Goal: Communication & Community: Participate in discussion

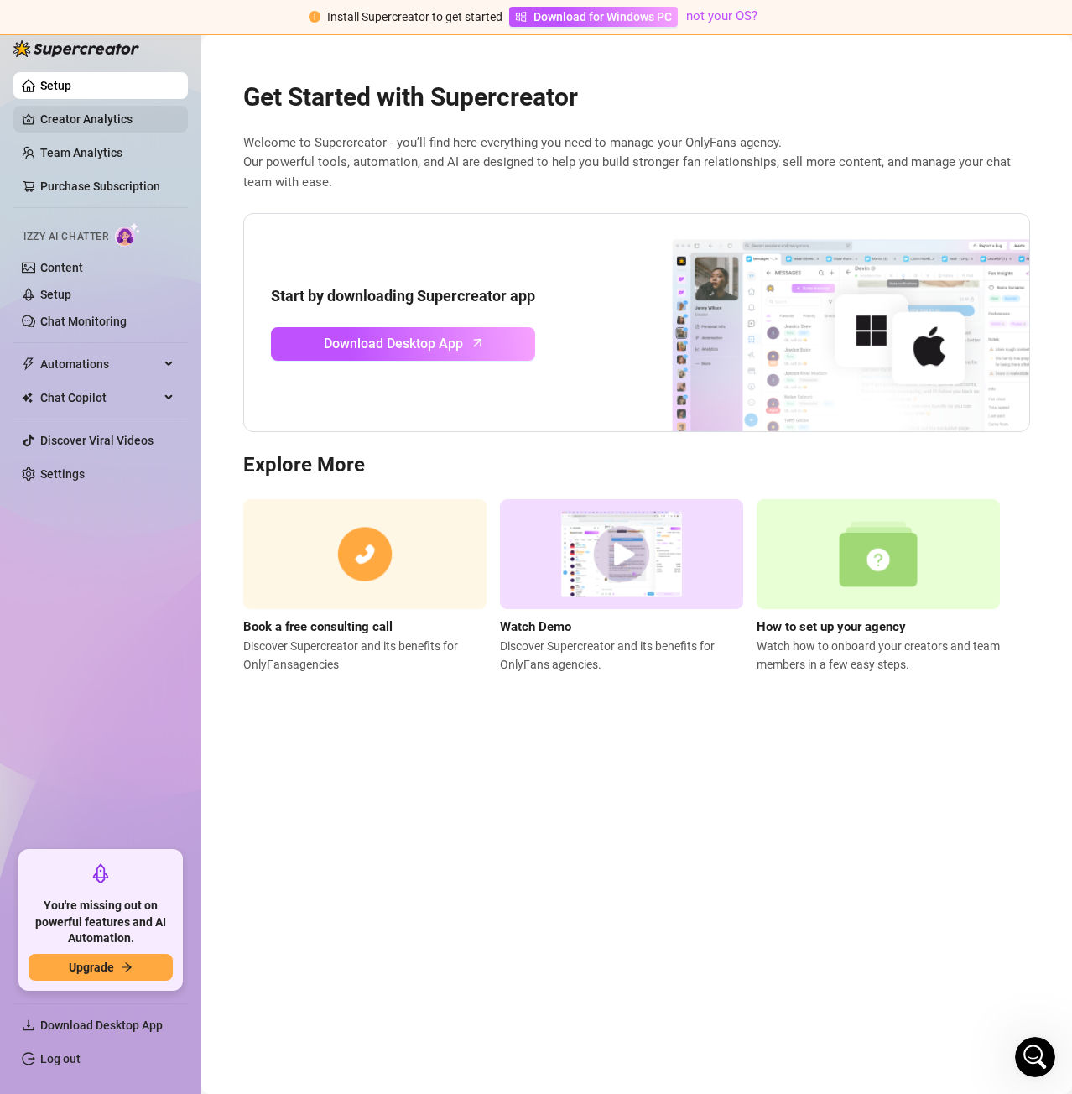
scroll to position [830, 0]
click at [1028, 1048] on icon "Open Intercom Messenger" at bounding box center [1035, 1057] width 22 height 22
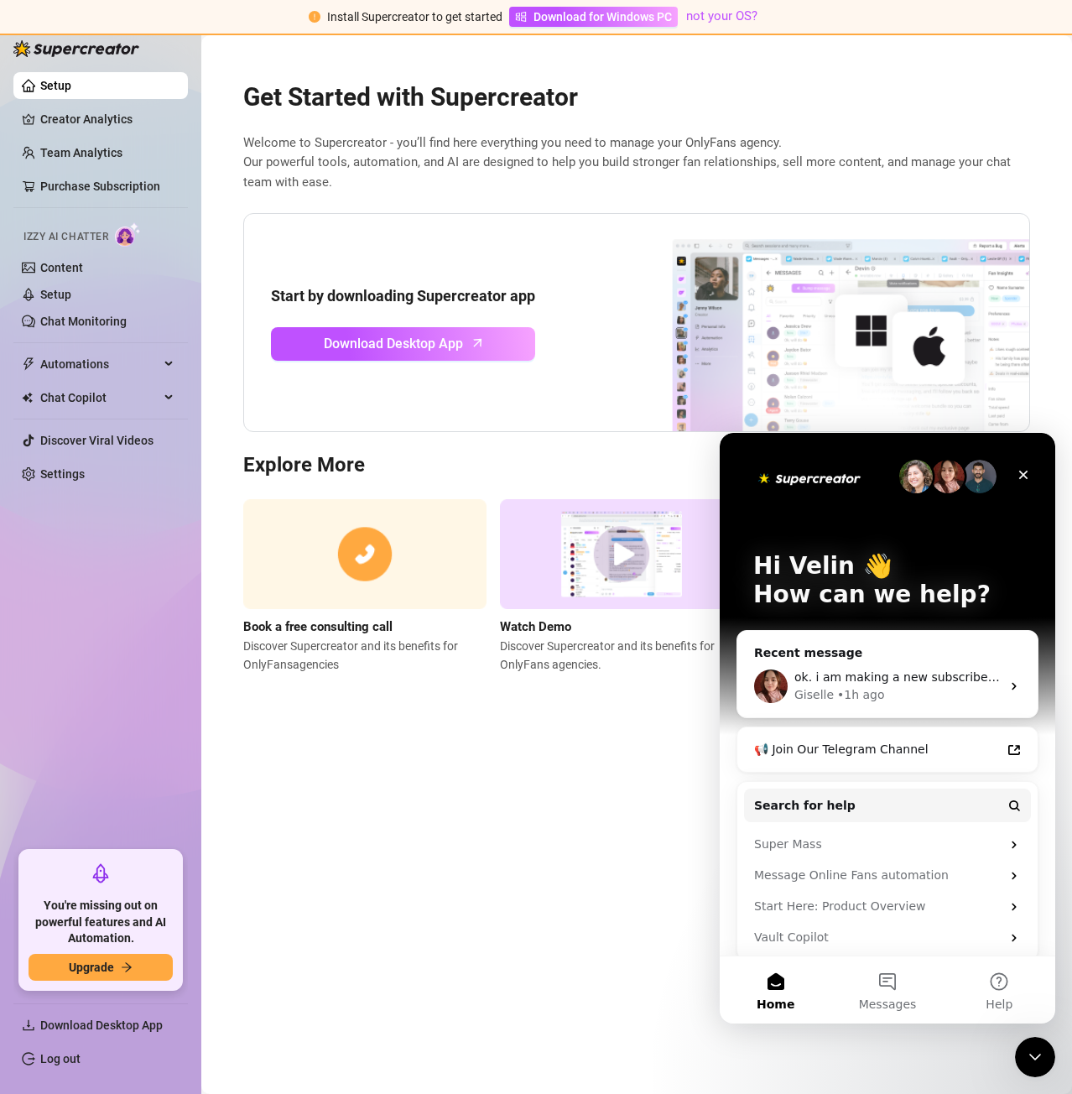
click at [1027, 1046] on div "Close Intercom Messenger" at bounding box center [1035, 1057] width 40 height 40
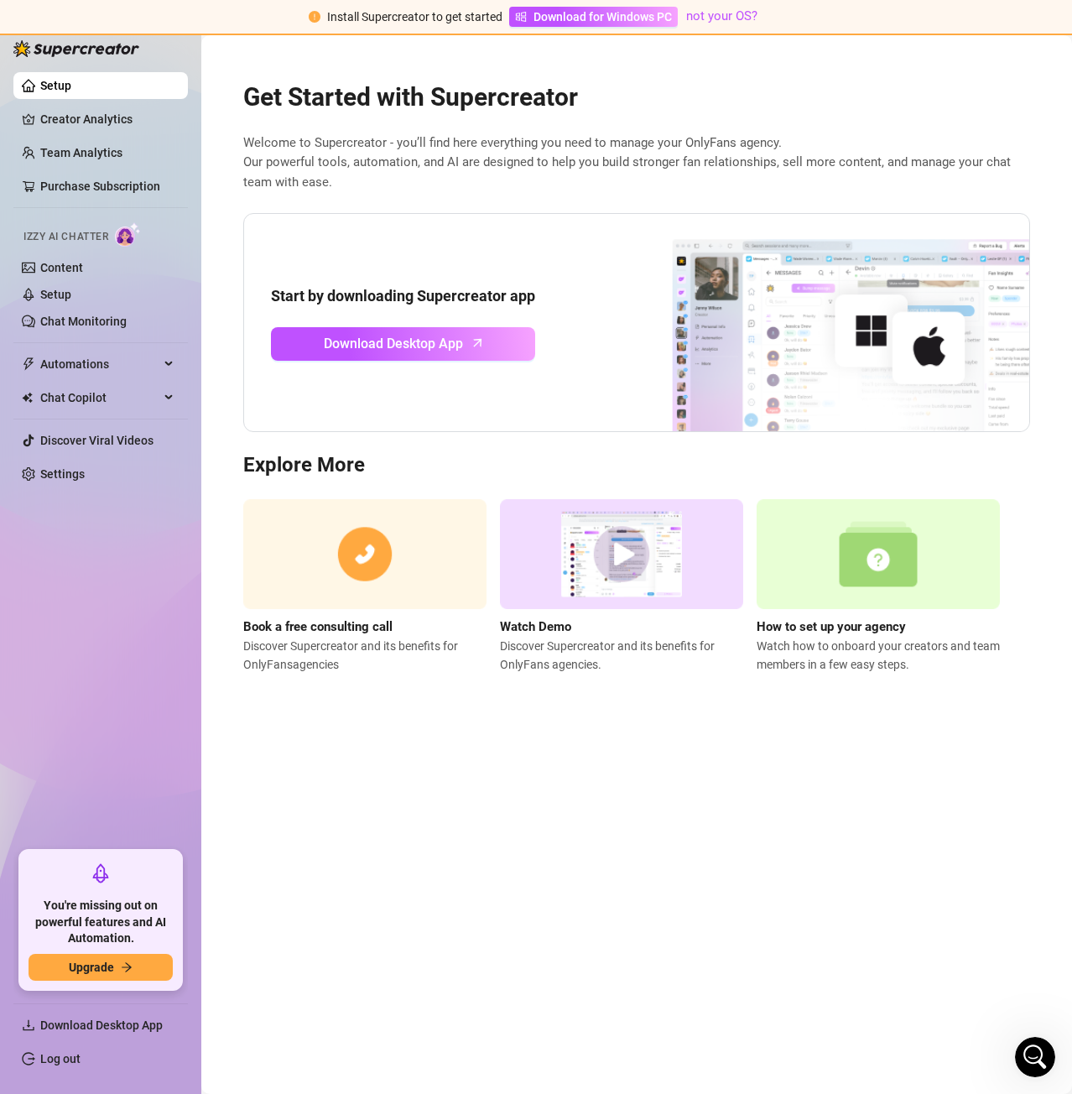
click at [1027, 1046] on div "Open Intercom Messenger" at bounding box center [1034, 1056] width 55 height 55
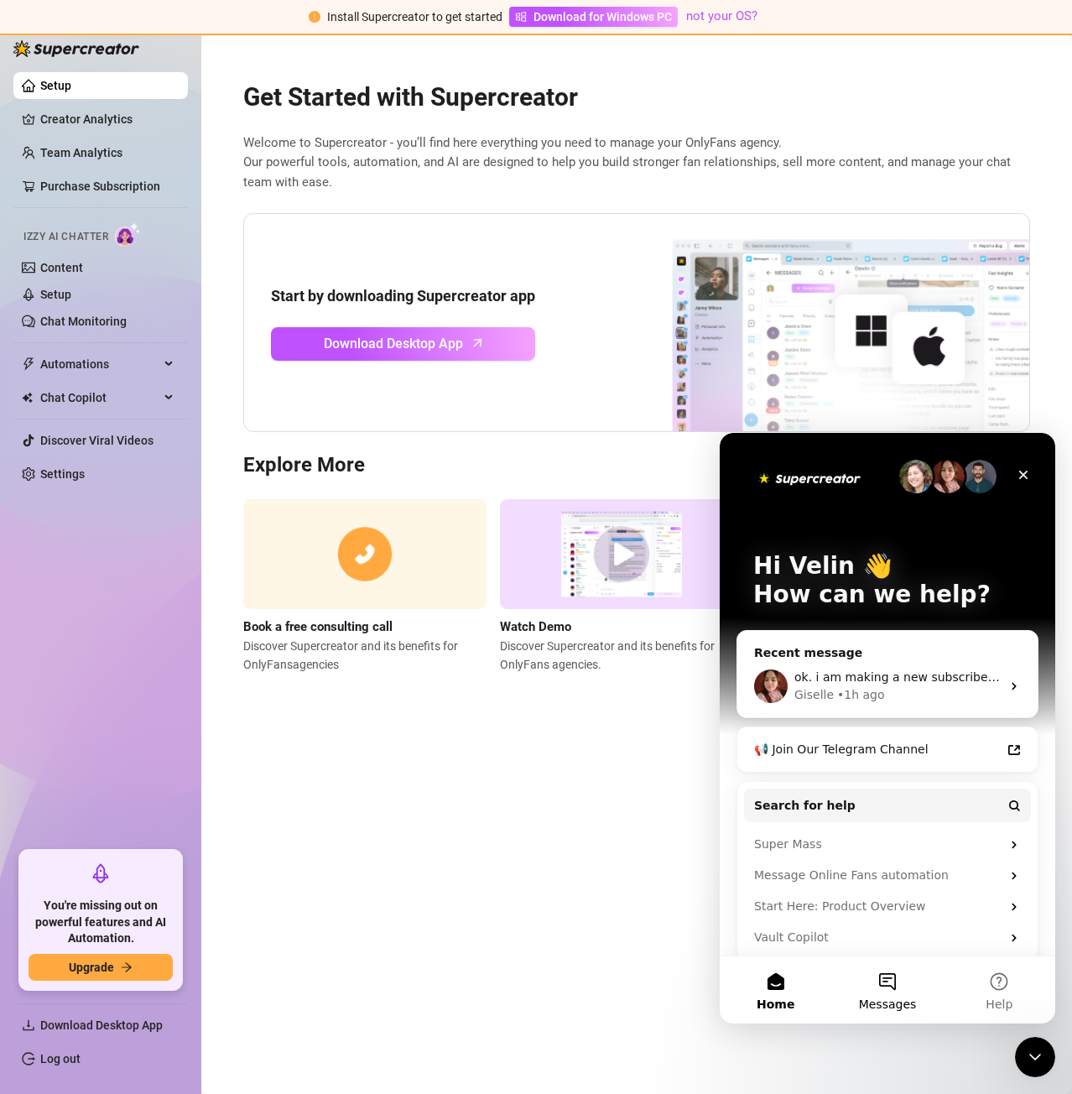
click at [897, 974] on button "Messages" at bounding box center [887, 989] width 112 height 67
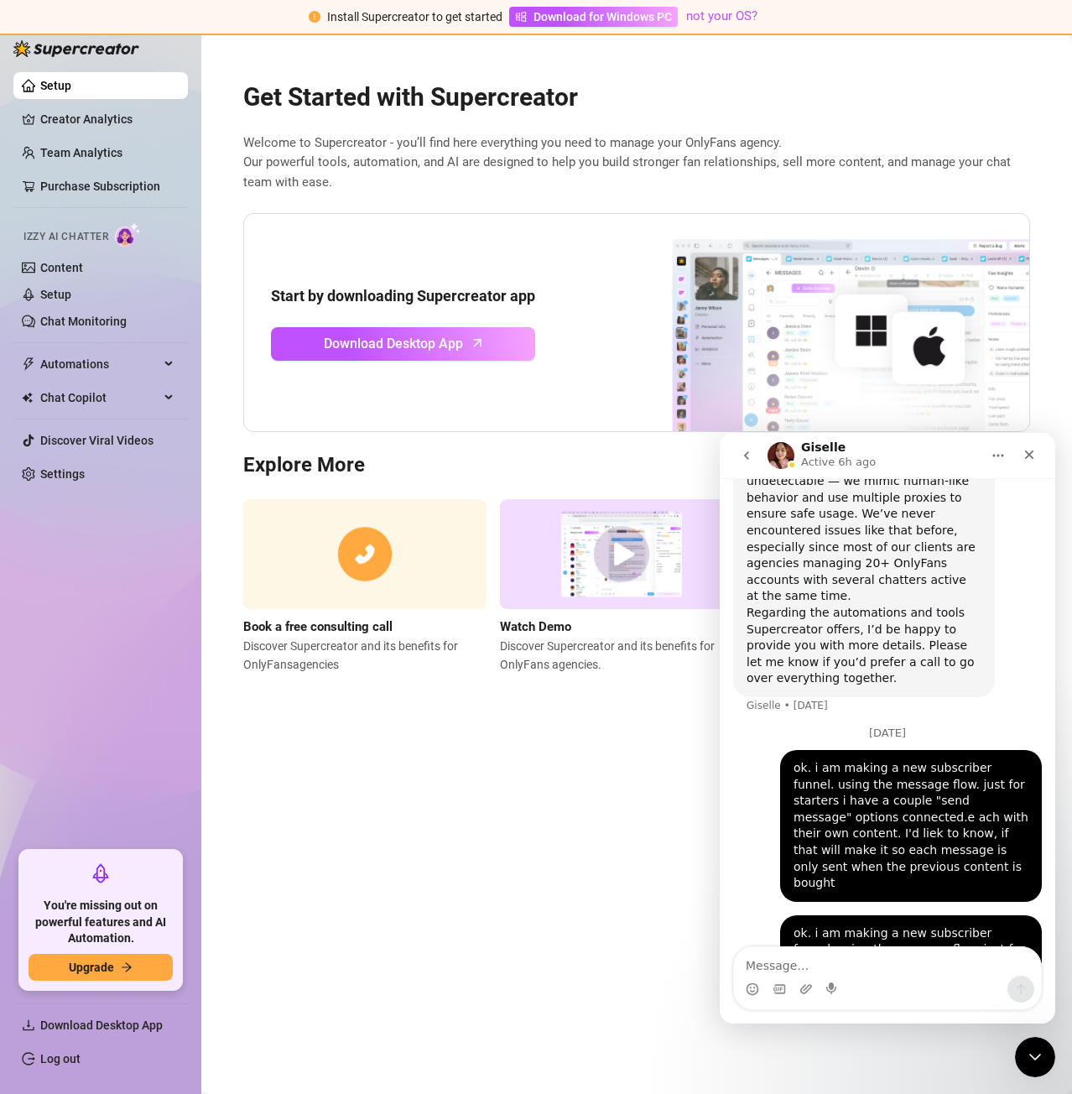
scroll to position [830, 0]
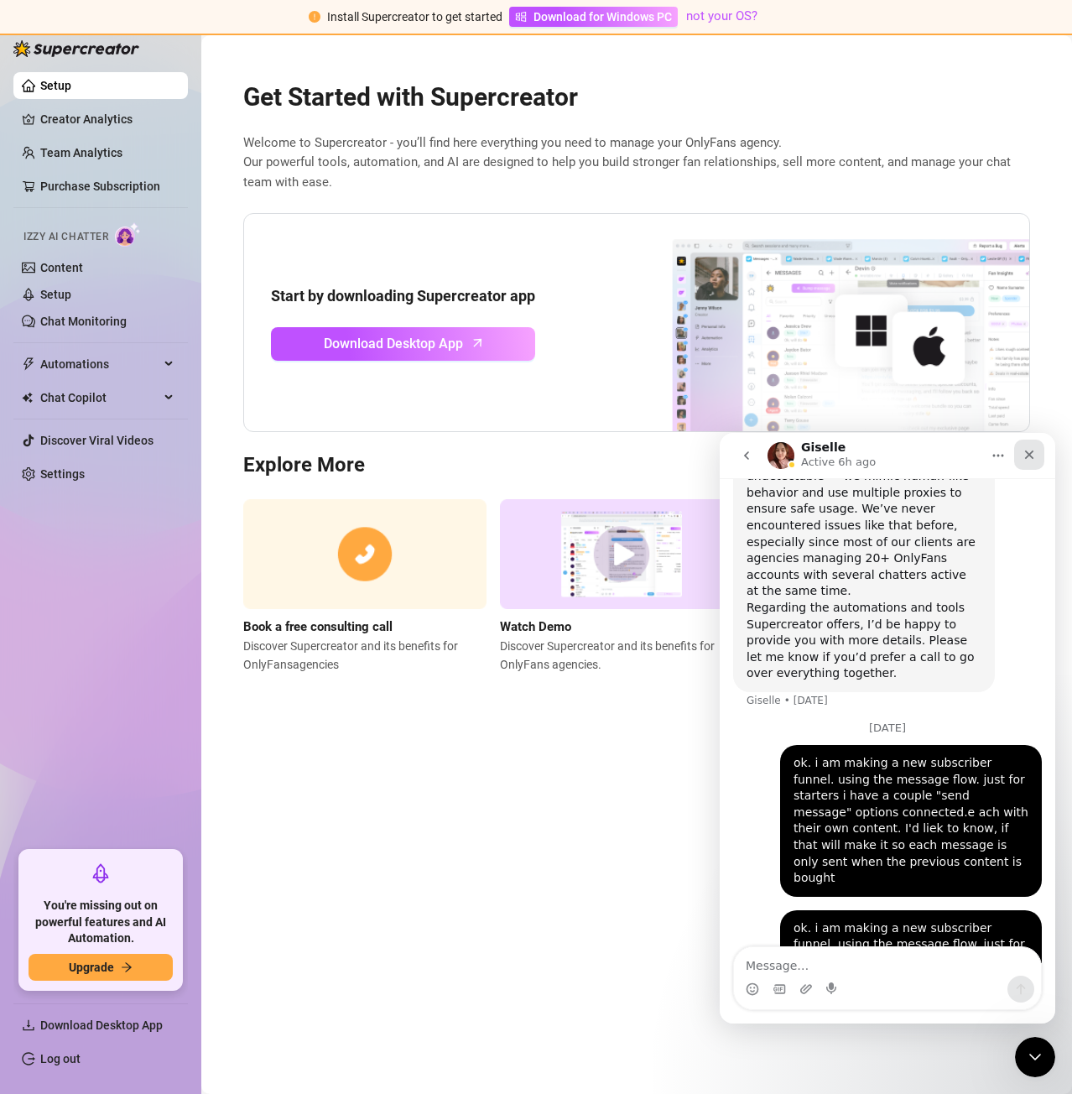
drag, startPoint x: 1028, startPoint y: 448, endPoint x: 1784, endPoint y: 995, distance: 933.0
click at [1028, 448] on icon "Close" at bounding box center [1029, 454] width 13 height 13
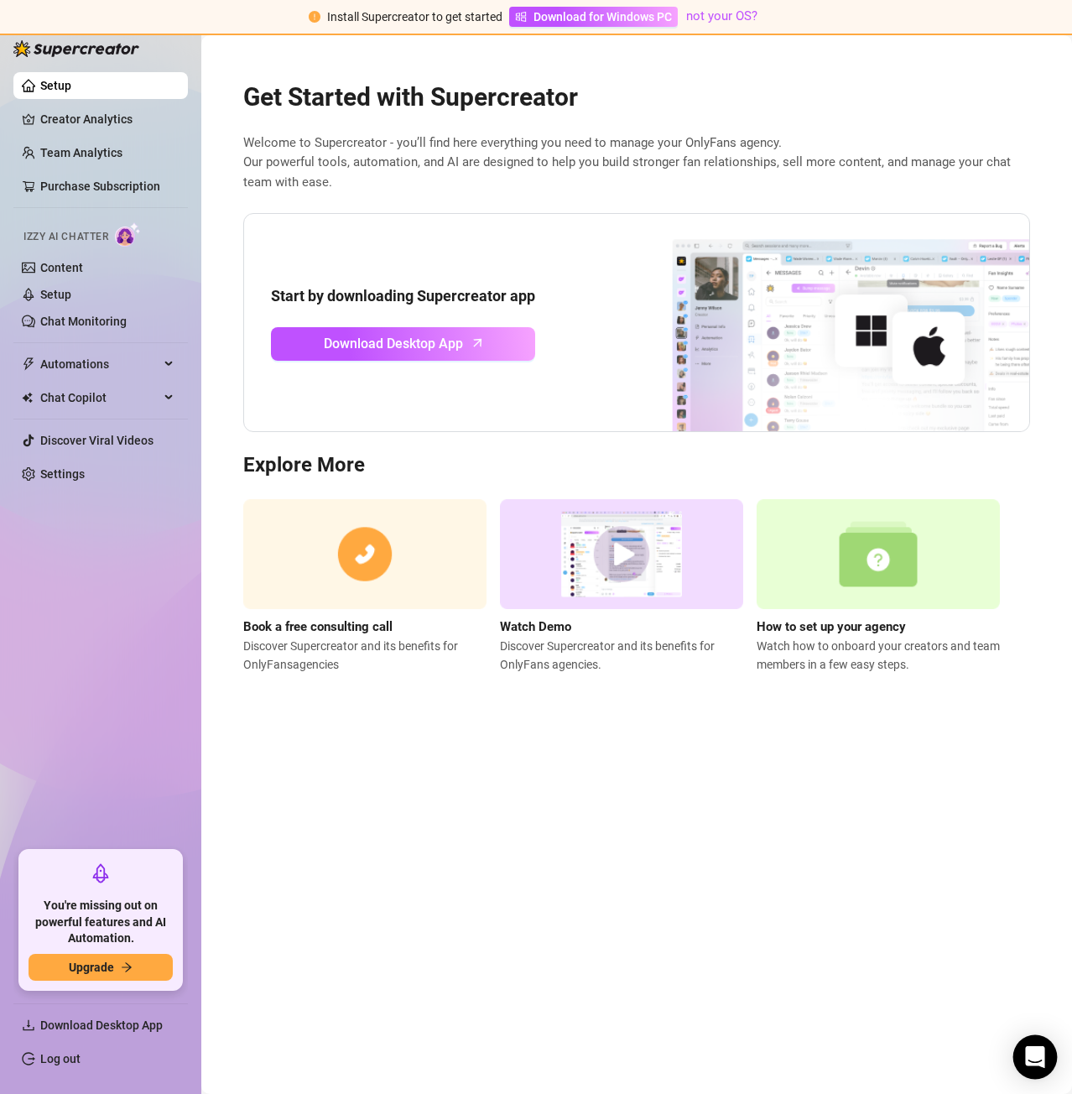
click at [1041, 1054] on icon "Open Intercom Messenger" at bounding box center [1034, 1057] width 19 height 22
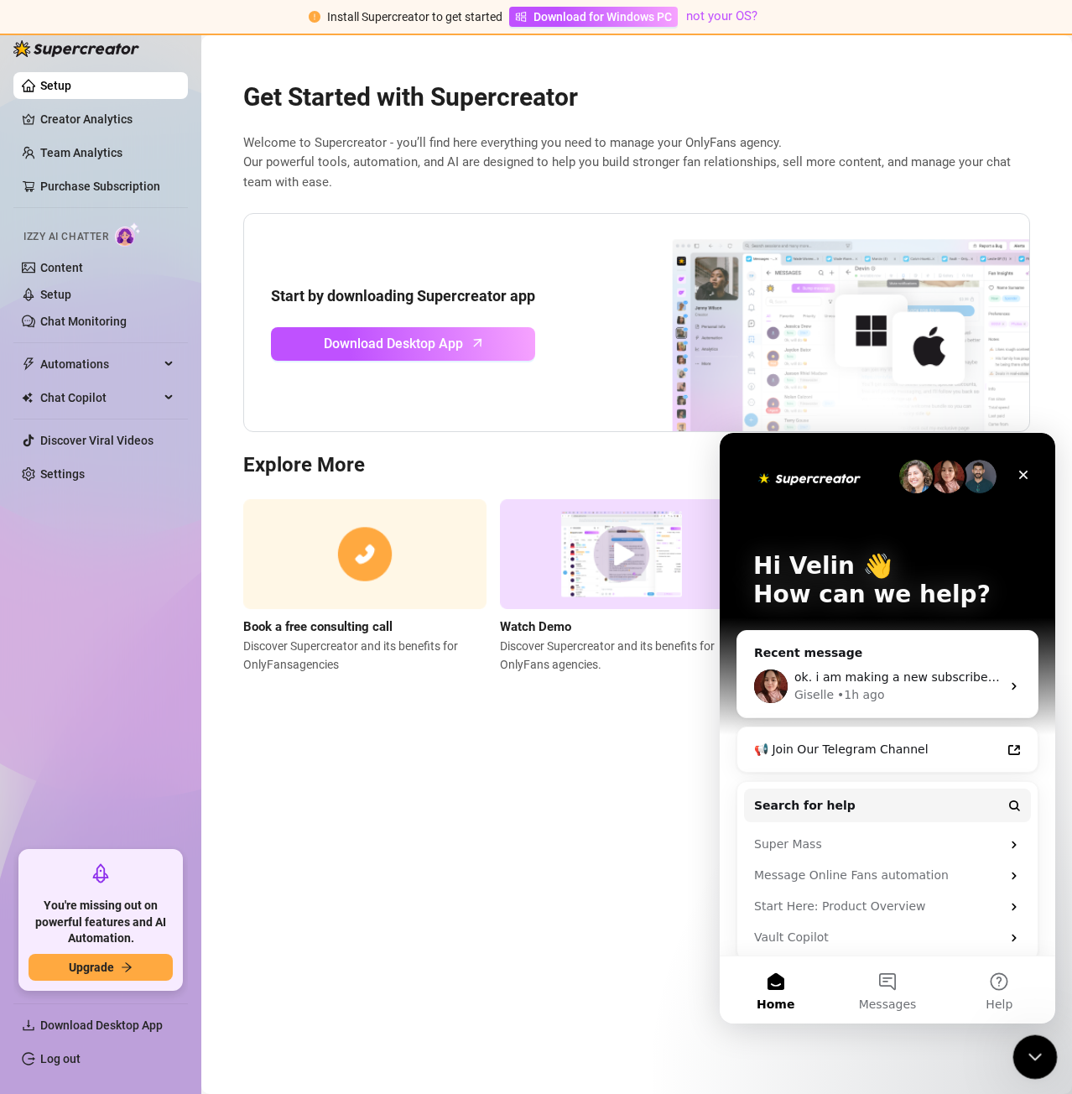
click at [1036, 1044] on icon "Close Intercom Messenger" at bounding box center [1033, 1054] width 20 height 20
